Goal: Task Accomplishment & Management: Use online tool/utility

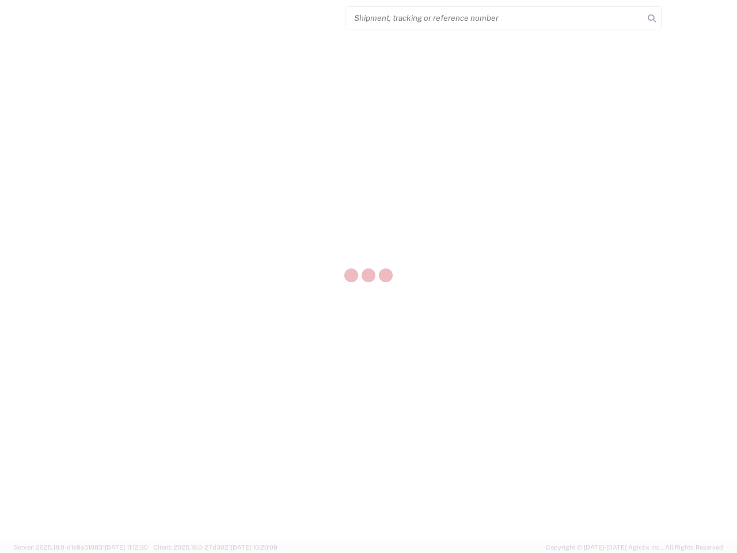
select select "US"
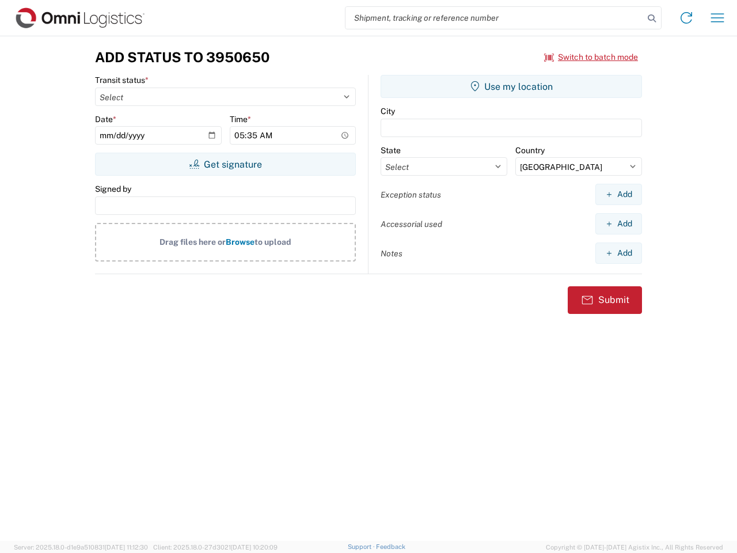
click at [494, 18] on input "search" at bounding box center [494, 18] width 298 height 22
click at [652, 18] on icon at bounding box center [652, 18] width 16 height 16
click at [686, 18] on icon at bounding box center [686, 18] width 18 height 18
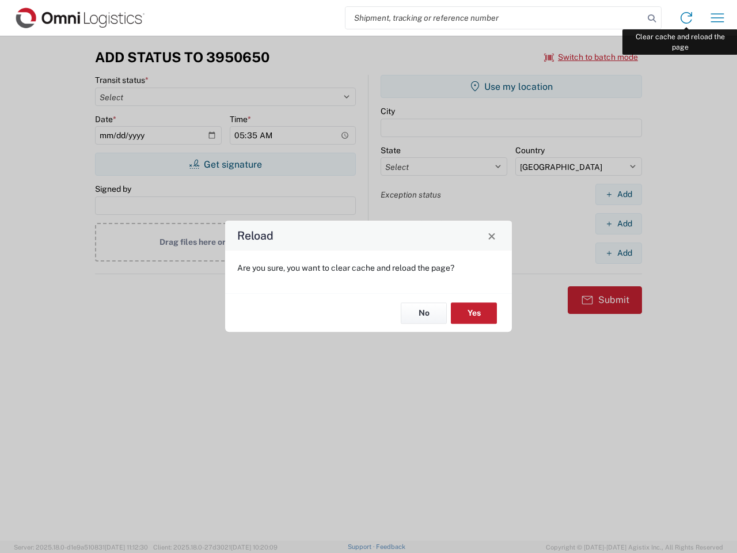
click at [717, 18] on div "Reload Are you sure, you want to clear cache and reload the page? No Yes" at bounding box center [368, 276] width 737 height 553
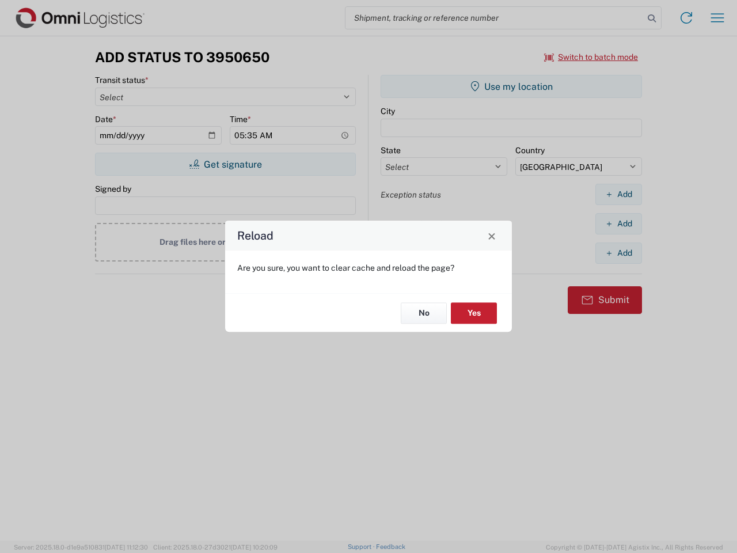
click at [591, 57] on div "Reload Are you sure, you want to clear cache and reload the page? No Yes" at bounding box center [368, 276] width 737 height 553
click at [225, 164] on div "Reload Are you sure, you want to clear cache and reload the page? No Yes" at bounding box center [368, 276] width 737 height 553
click at [511, 86] on div "Reload Are you sure, you want to clear cache and reload the page? No Yes" at bounding box center [368, 276] width 737 height 553
click at [618, 194] on div "Reload Are you sure, you want to clear cache and reload the page? No Yes" at bounding box center [368, 276] width 737 height 553
click at [618, 223] on div "Reload Are you sure, you want to clear cache and reload the page? No Yes" at bounding box center [368, 276] width 737 height 553
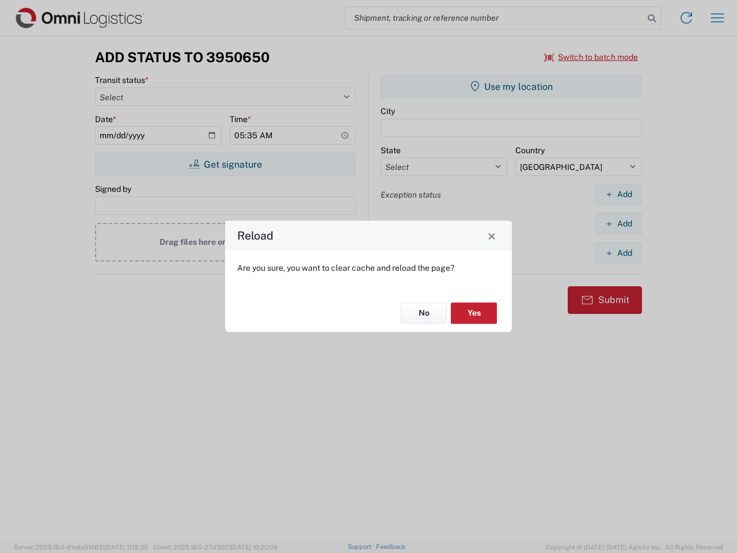
click at [618, 253] on div "Reload Are you sure, you want to clear cache and reload the page? No Yes" at bounding box center [368, 276] width 737 height 553
